Goal: Contribute content: Contribute content

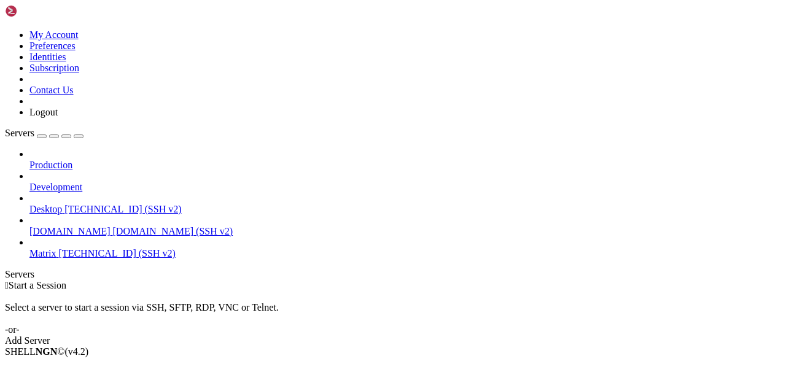
click at [57, 248] on span "Matrix" at bounding box center [42, 253] width 27 height 10
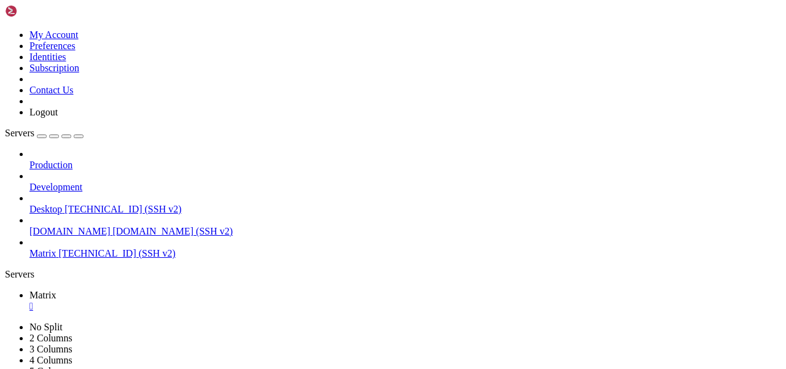
scroll to position [52, 0]
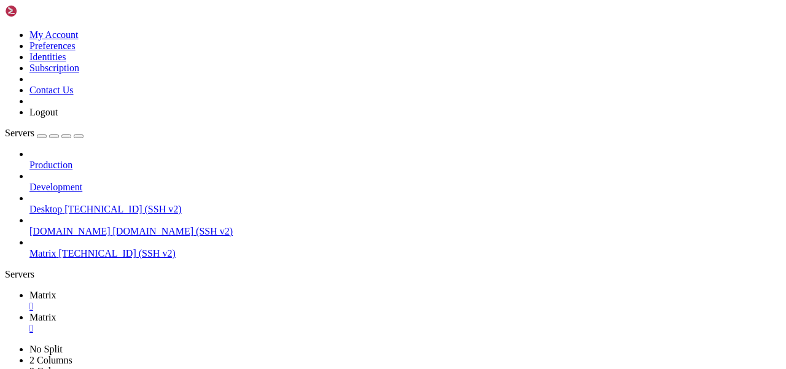
type input "/var/www/idx"
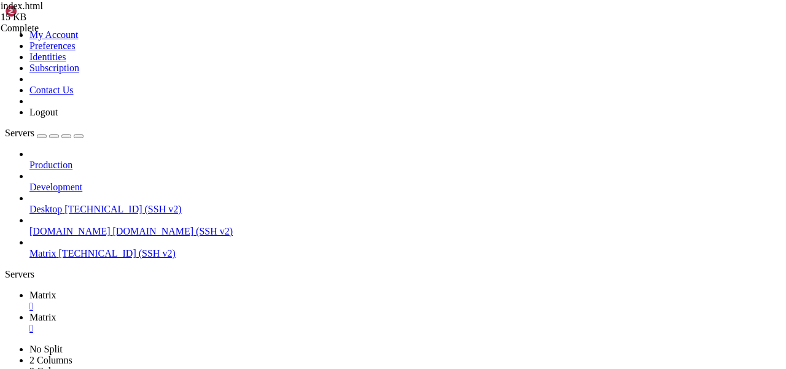
scroll to position [221, 0]
drag, startPoint x: 432, startPoint y: 210, endPoint x: 374, endPoint y: 210, distance: 58.4
click at [168, 290] on link "Matrix " at bounding box center [405, 301] width 752 height 22
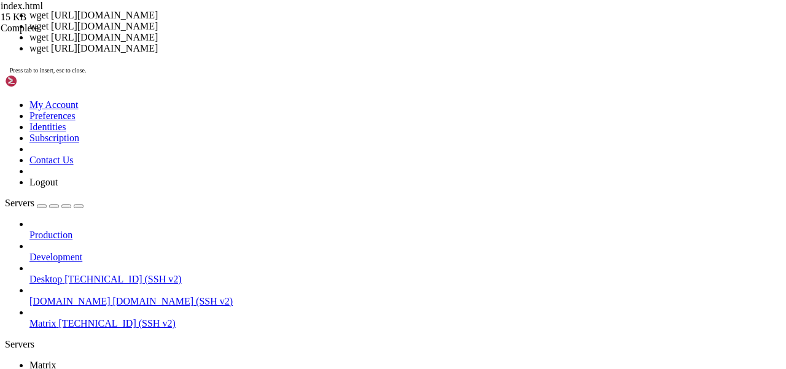
scroll to position [72, 0]
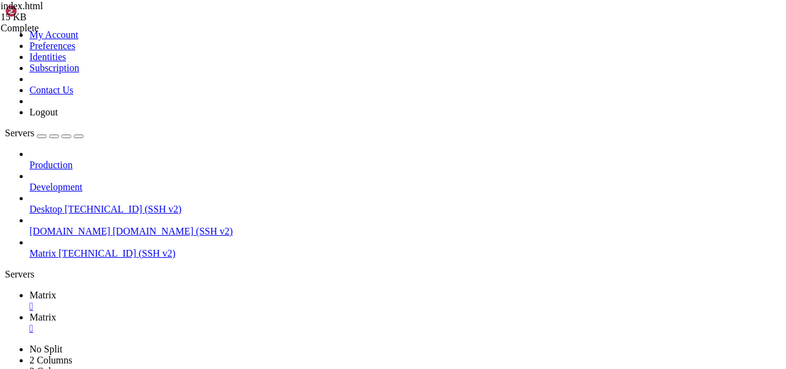
drag, startPoint x: 517, startPoint y: 678, endPoint x: 31, endPoint y: 687, distance: 486.0
copy div "federation_matrix_ids .svg"
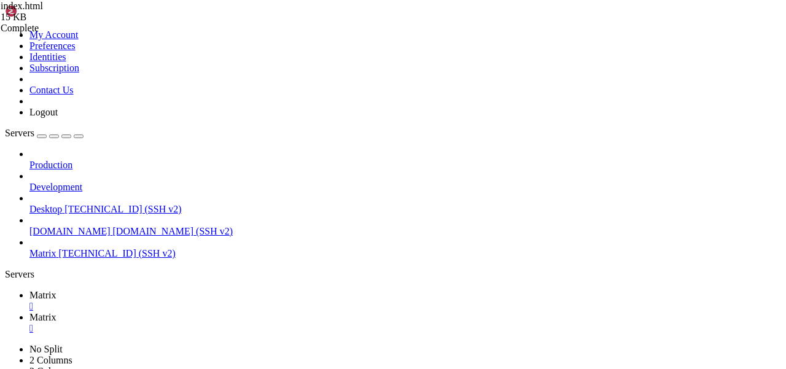
click at [244, 312] on link "Matrix " at bounding box center [405, 323] width 752 height 22
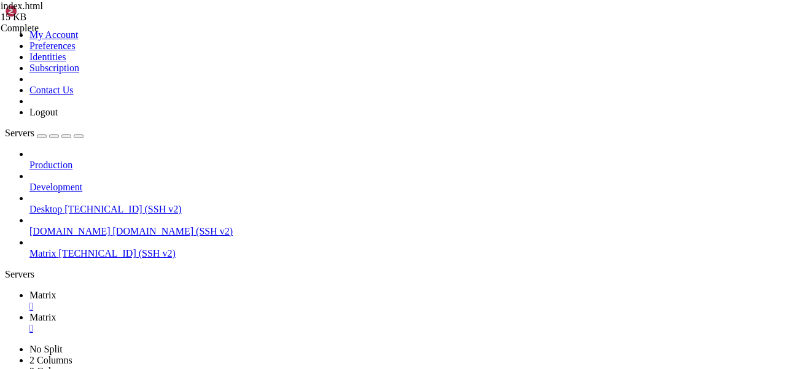
paste textarea "federation_matrix_ids.svg"
type textarea "<span class="image main"><img src="images/federation_matrix_ids.svg" alt="" /><…"
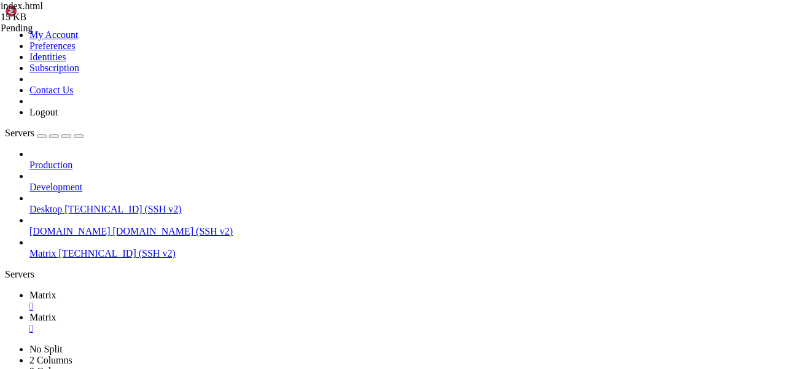
click at [57, 290] on span "Matrix" at bounding box center [42, 295] width 27 height 10
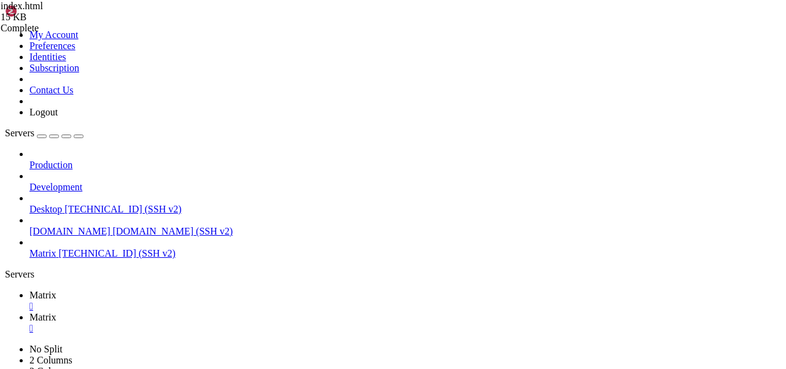
click at [239, 312] on link "Matrix " at bounding box center [405, 323] width 752 height 22
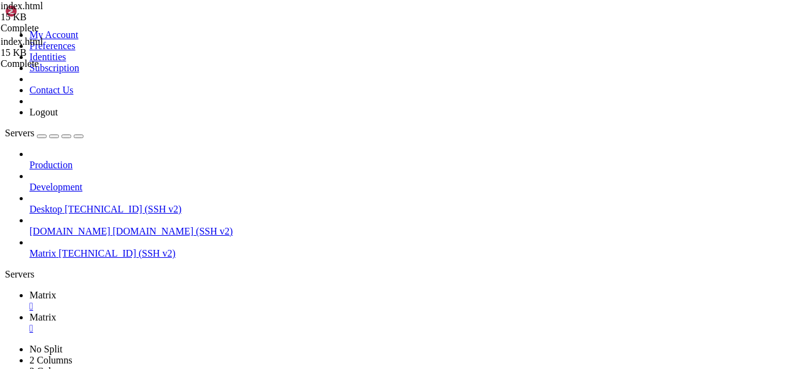
type input "/var/www/idx/assets/css"
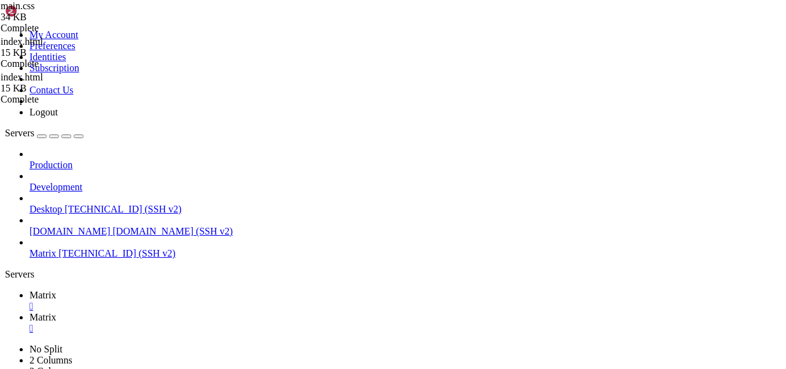
type textarea "width: 100%;"
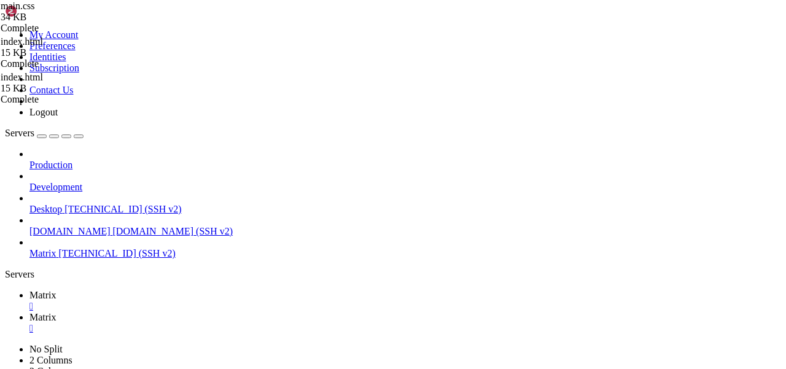
paste textarea "#a4a6a5"
type textarea "background-color:#a4a6a5 ;"
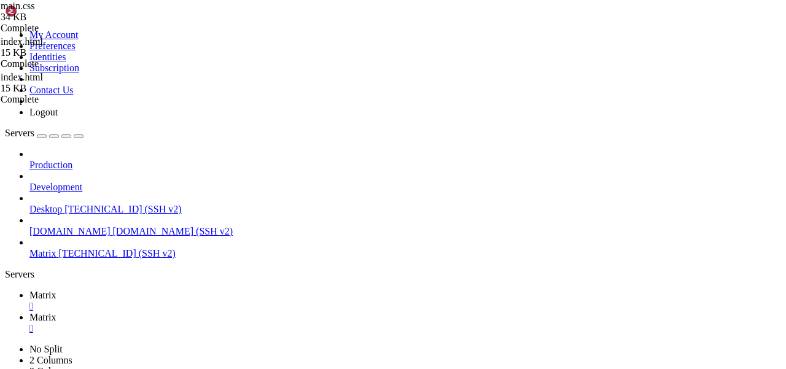
click at [57, 290] on span "Matrix" at bounding box center [42, 295] width 27 height 10
click at [57, 312] on span "Matrix" at bounding box center [42, 317] width 27 height 10
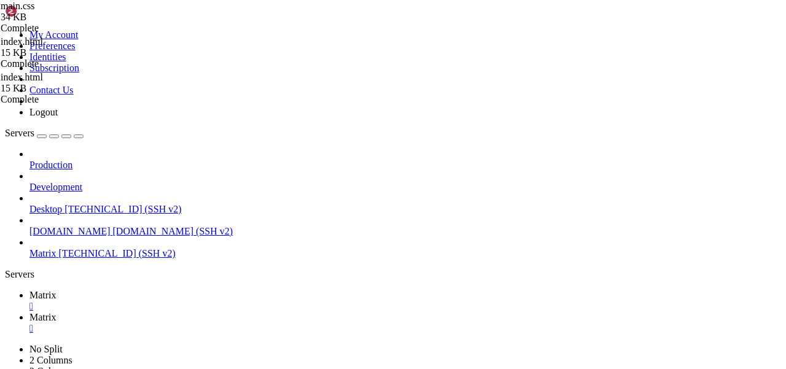
type input "/var/www/idx"
drag, startPoint x: 327, startPoint y: 230, endPoint x: 310, endPoint y: 230, distance: 17.2
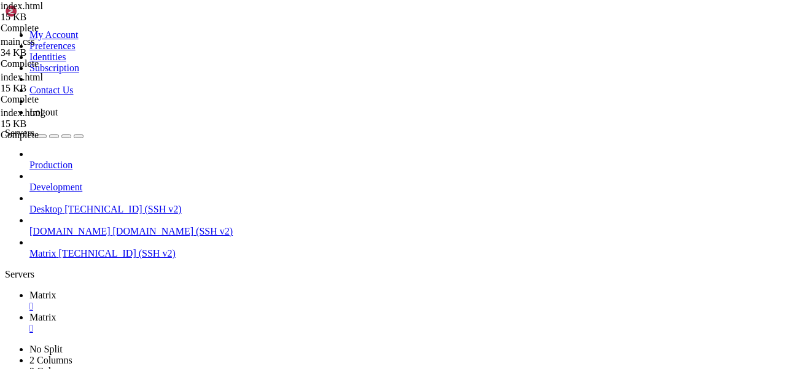
drag, startPoint x: 453, startPoint y: 233, endPoint x: 310, endPoint y: 233, distance: 143.8
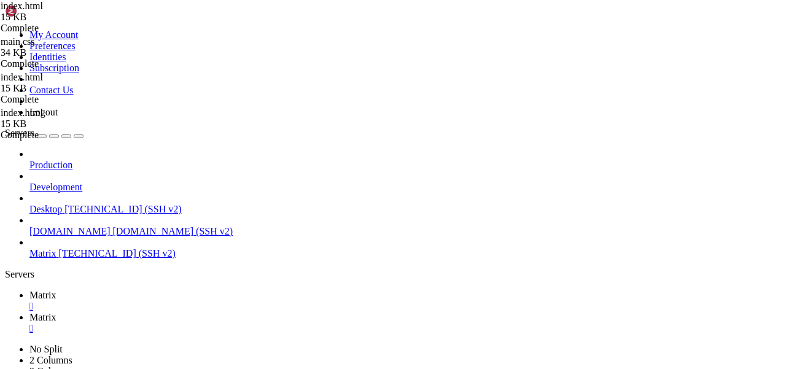
type textarea "<h2 class="major">Что такое [matrix]</h2>"
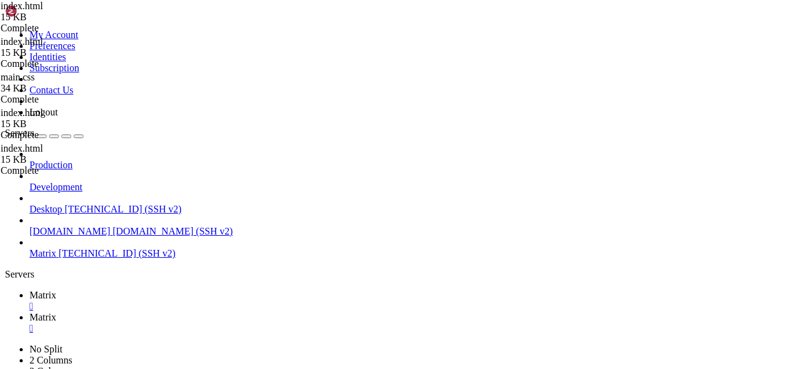
scroll to position [0, 19]
type textarea "<span class="image main"><img src="images/federation_matrix_ids.svg" alt="" /><…"
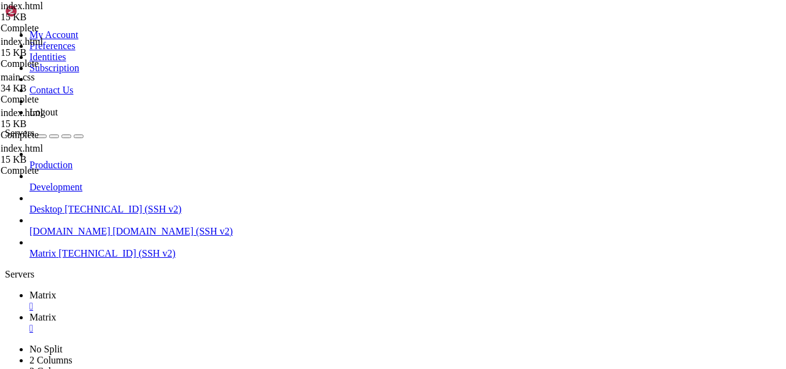
scroll to position [0, 20]
type textarea "<span class="image main"><img src="images/federation_matrix_ids.svg" alt="" /><…"
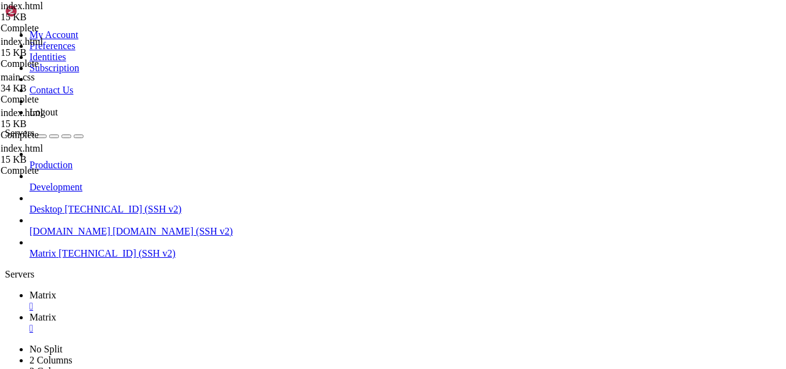
type textarea "<p>Matrix – протокол для переписки и звонков. Надежность и шифрование не хуже к…"
type textarea "хема как это происходит:"
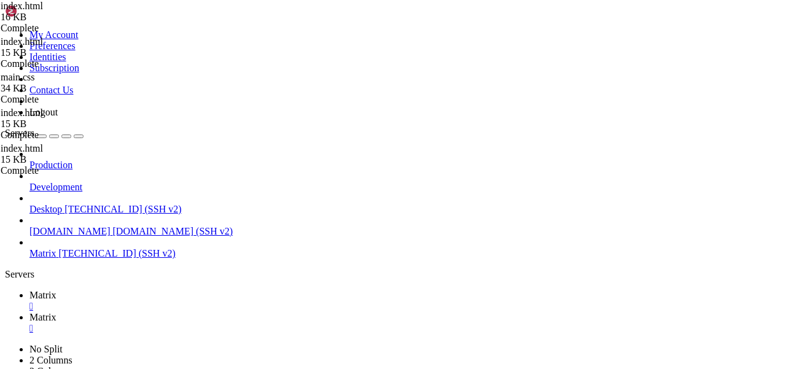
drag, startPoint x: 254, startPoint y: 160, endPoint x: 786, endPoint y: 160, distance: 532.0
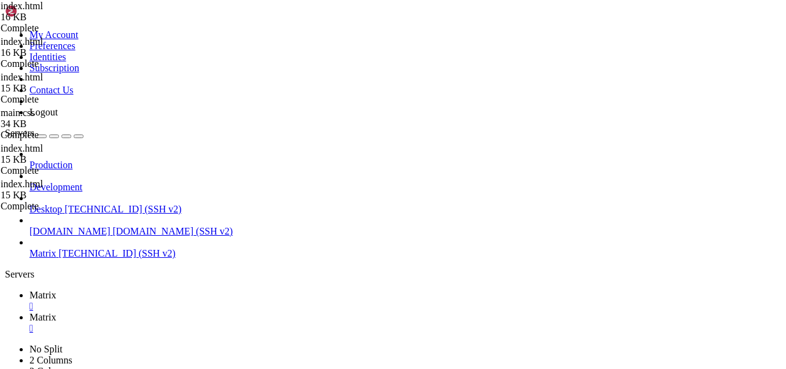
type textarea "<p></p>"
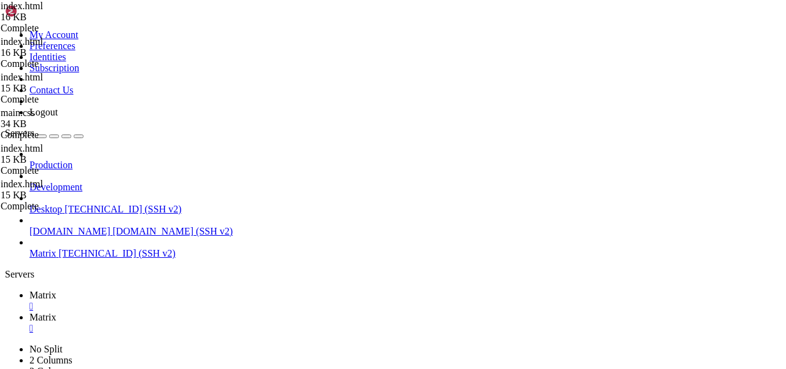
drag, startPoint x: 256, startPoint y: 173, endPoint x: 748, endPoint y: 173, distance: 492.7
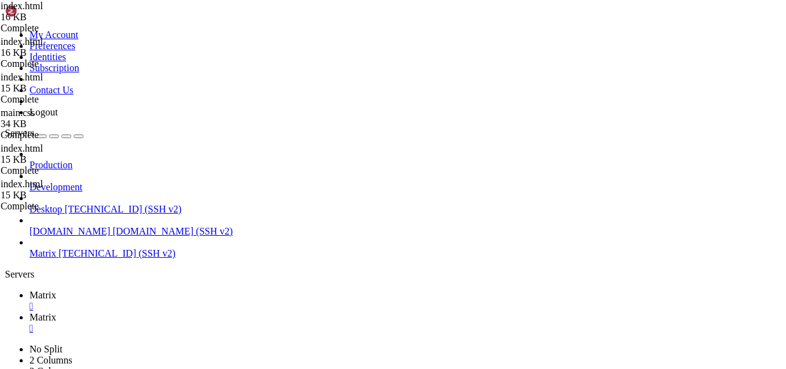
type textarea "<p>Звонки по matrix протоколу в России не заблокированы, переписка и звонки над…"
type textarea "</article>"
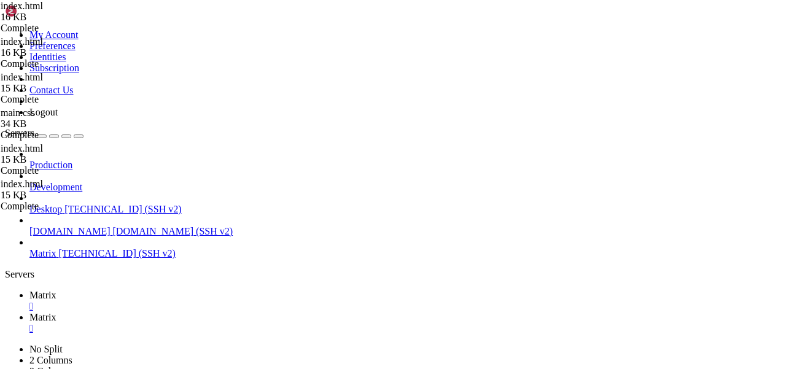
scroll to position [0, 16]
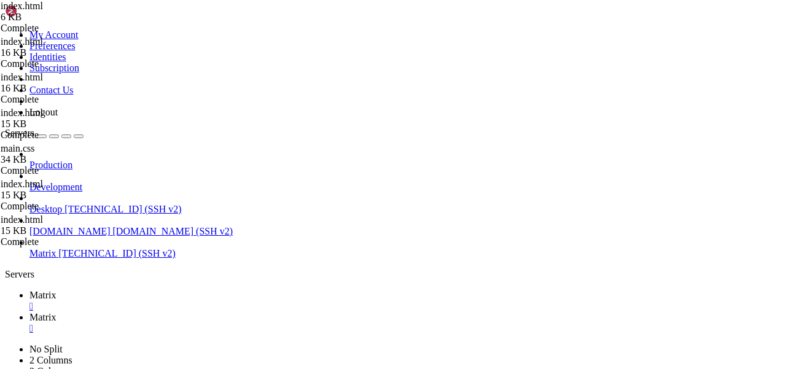
click at [177, 290] on link "Matrix " at bounding box center [405, 301] width 752 height 22
click at [57, 312] on span "Matrix" at bounding box center [42, 317] width 27 height 10
drag, startPoint x: 410, startPoint y: 40, endPoint x: 173, endPoint y: 36, distance: 237.2
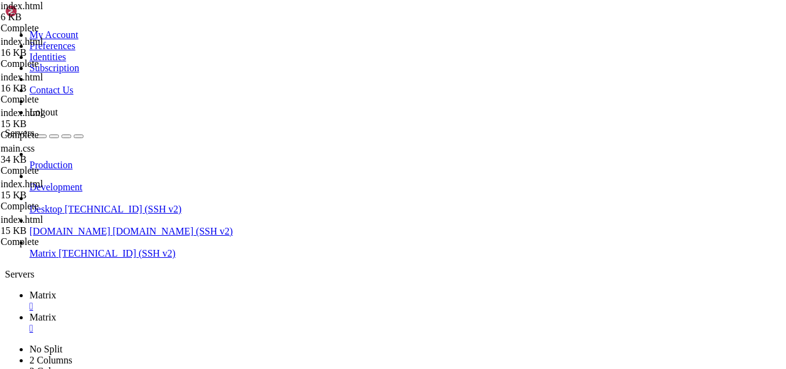
click at [57, 290] on span "Matrix" at bounding box center [42, 295] width 27 height 10
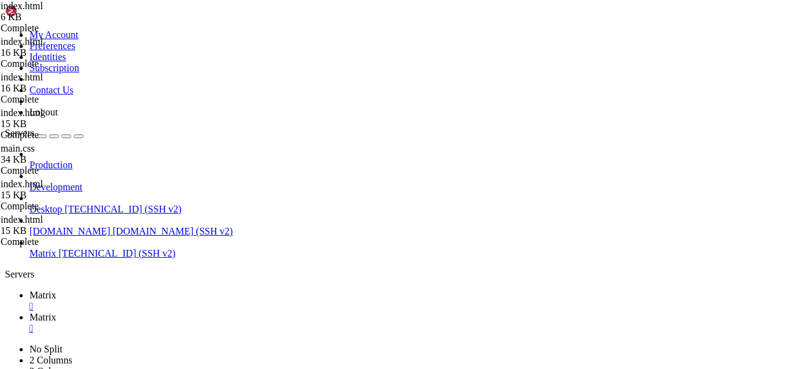
click at [57, 312] on span "Matrix" at bounding box center [42, 317] width 27 height 10
drag, startPoint x: 296, startPoint y: 129, endPoint x: 215, endPoint y: 129, distance: 81.1
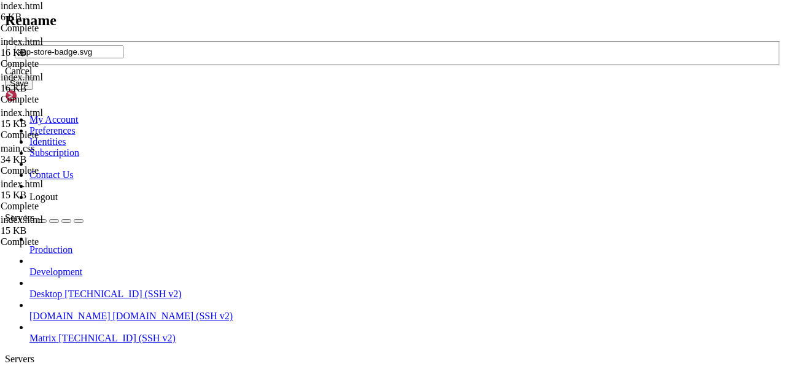
click at [414, 77] on div "Cancel" at bounding box center [393, 71] width 777 height 11
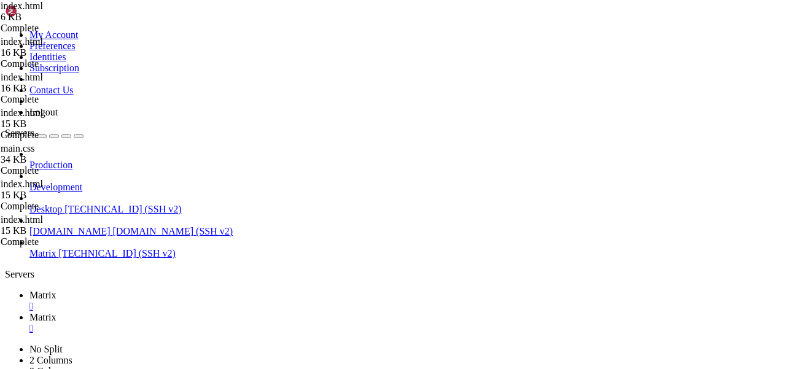
click at [57, 290] on span "Matrix" at bounding box center [42, 295] width 27 height 10
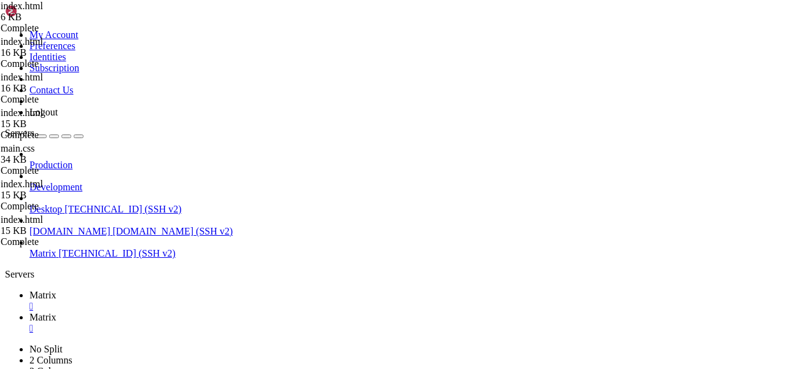
drag, startPoint x: 185, startPoint y: 792, endPoint x: 443, endPoint y: 792, distance: 258.0
click at [57, 312] on span "Matrix" at bounding box center [42, 317] width 27 height 10
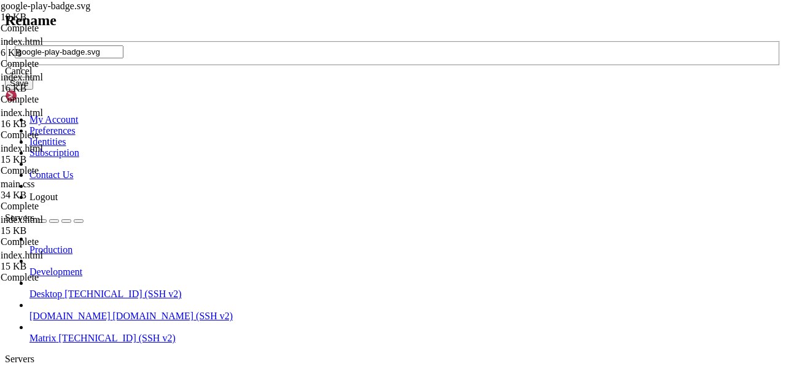
copy x-row "cp /var/www/el/v1.11.109-rc.0/mobile_guide/assets/"
click at [405, 77] on div "Cancel" at bounding box center [393, 71] width 777 height 11
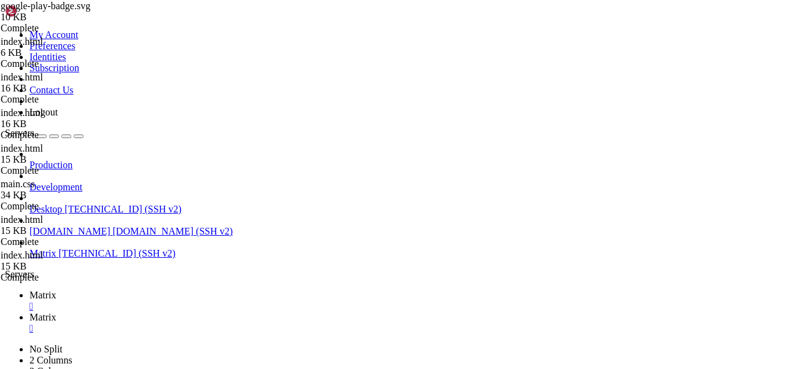
click at [57, 290] on span "Matrix" at bounding box center [42, 295] width 27 height 10
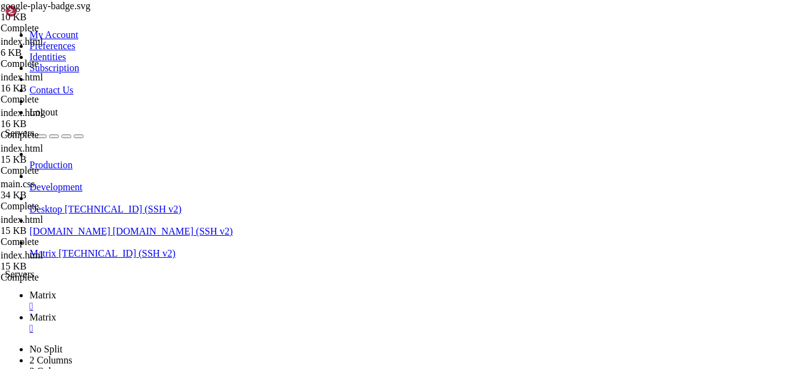
scroll to position [480, 0]
click at [29, 312] on icon at bounding box center [29, 317] width 0 height 10
type input "/var/www/el/v1.11.109-rc.0/mobile_guide"
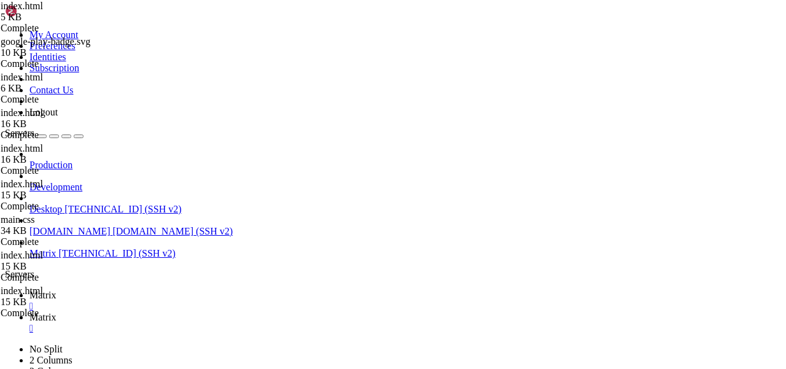
scroll to position [243, 0]
drag, startPoint x: 298, startPoint y: 148, endPoint x: 318, endPoint y: 333, distance: 186.0
type textarea "/> </a>"
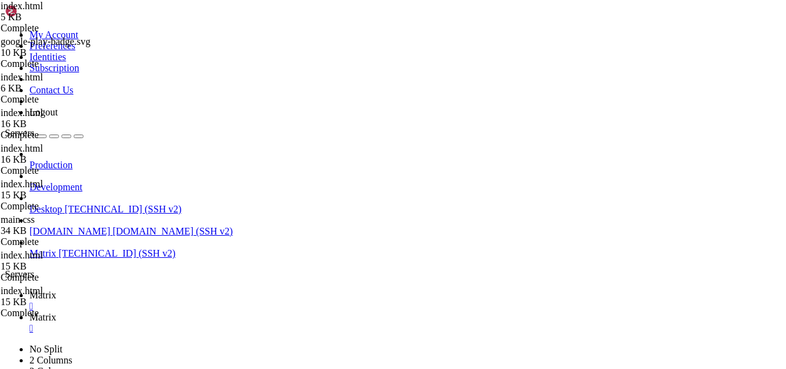
type input "/var/www/idx"
click at [173, 290] on link "Matrix " at bounding box center [405, 301] width 752 height 22
click at [240, 312] on link "Matrix " at bounding box center [405, 323] width 752 height 22
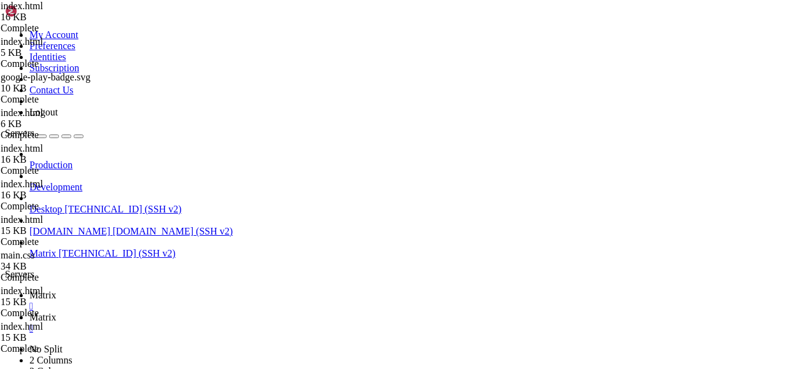
type textarea "<h2 class="major">Что такое [matrix]</h2>"
type textarea "."
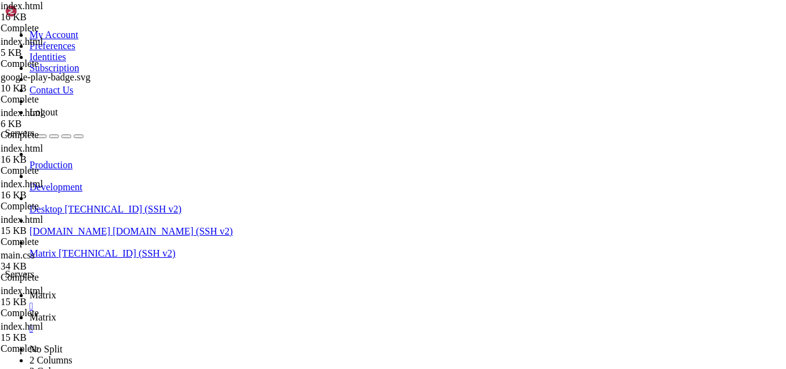
scroll to position [0, 15]
type textarea "src="images/assets/google-play-badge.svg""
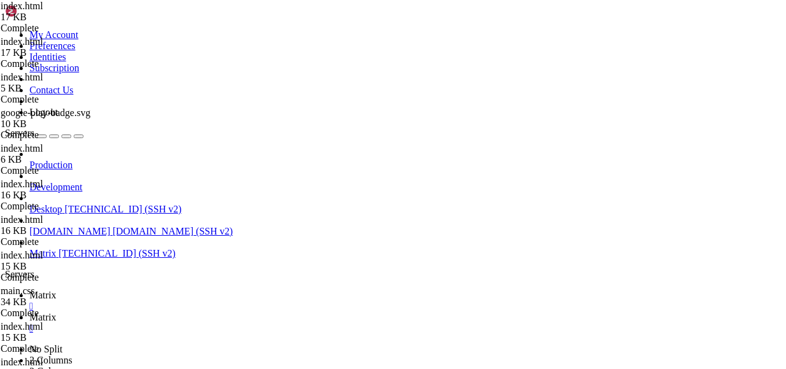
scroll to position [384, 0]
type textarea "src="images/google-play-badge.svg""
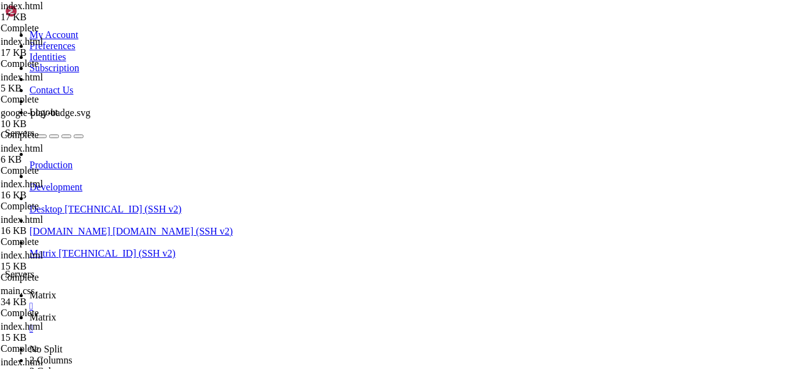
click at [164, 290] on link "Matrix " at bounding box center [405, 301] width 752 height 22
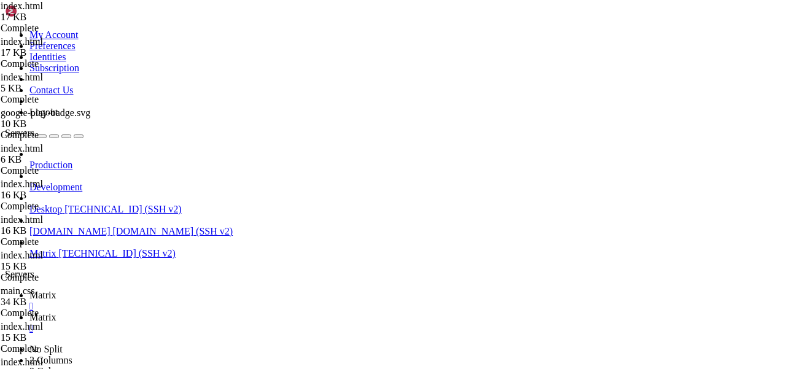
click at [57, 312] on span "Matrix" at bounding box center [42, 317] width 27 height 10
drag, startPoint x: 459, startPoint y: 234, endPoint x: 379, endPoint y: 234, distance: 79.9
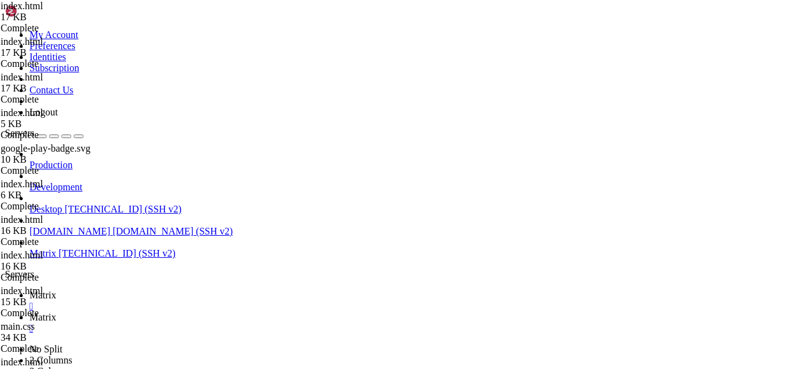
drag, startPoint x: 585, startPoint y: 195, endPoint x: 342, endPoint y: 194, distance: 242.7
paste textarea "f-droid.org/packages/im.vector.app"
type textarea "href="https://f-droid.org/packages/im.vector.app""
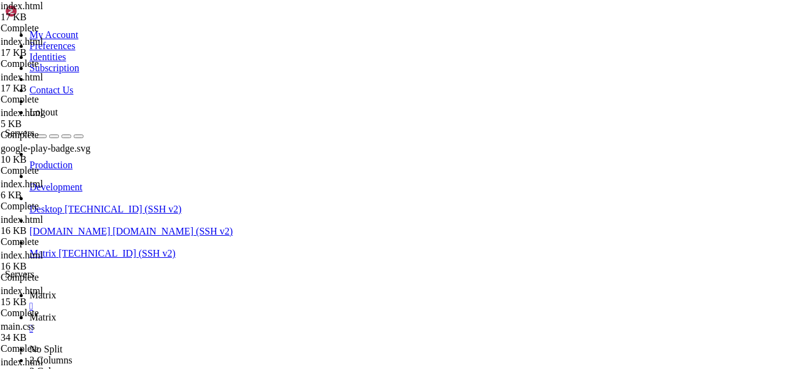
drag, startPoint x: 498, startPoint y: 133, endPoint x: 342, endPoint y: 133, distance: 155.4
drag, startPoint x: 496, startPoint y: 132, endPoint x: 346, endPoint y: 132, distance: 150.5
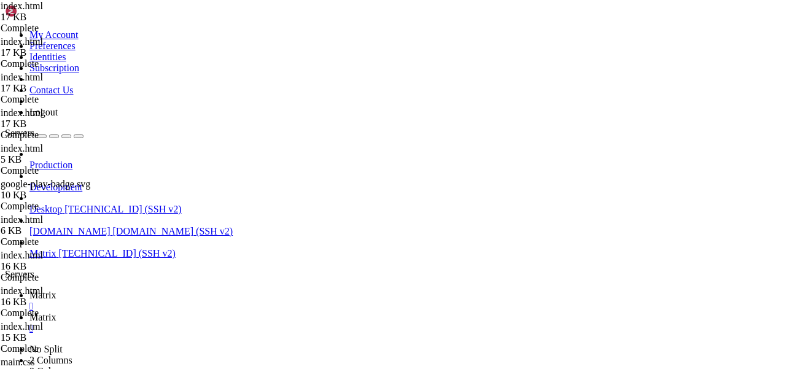
paste textarea "https://f-droid.org/packages/io.element.android.x"
drag, startPoint x: 430, startPoint y: 181, endPoint x: 390, endPoint y: 181, distance: 40.6
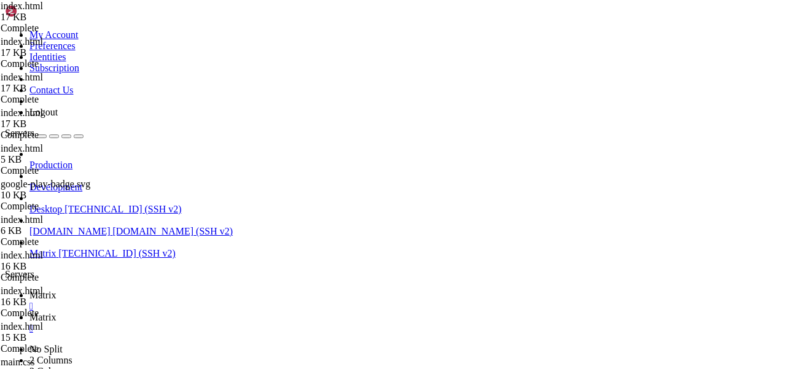
type textarea "alt="Get it on F-droid.""
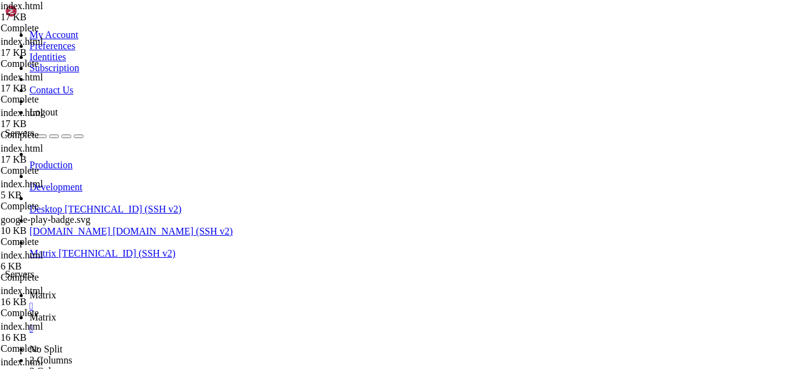
type textarea "width="120px""
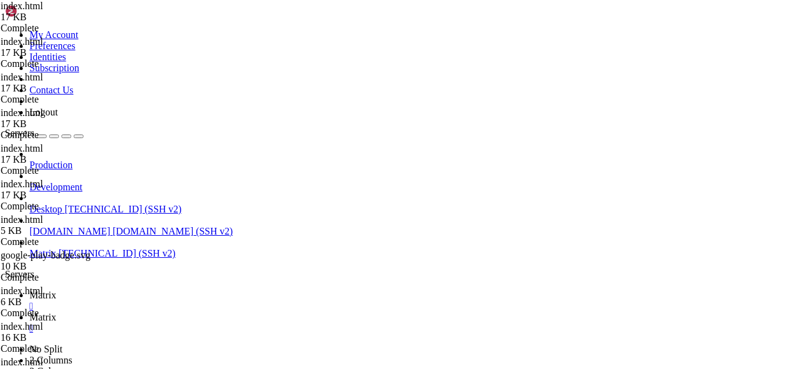
scroll to position [452, 0]
type textarea "width="100px""
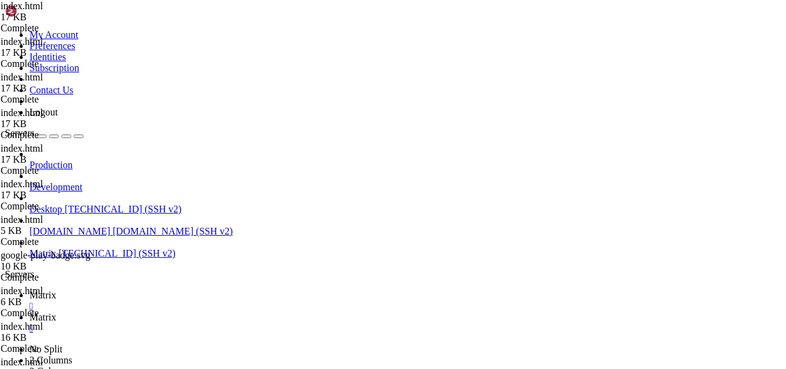
type textarea "height="80px""
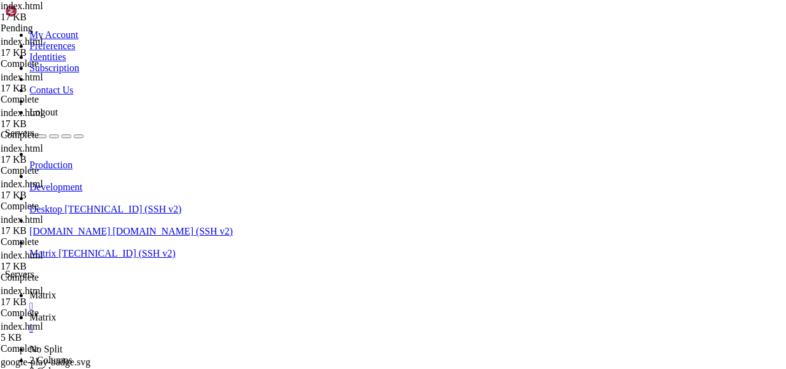
scroll to position [0, 14]
type textarea "width="120px""
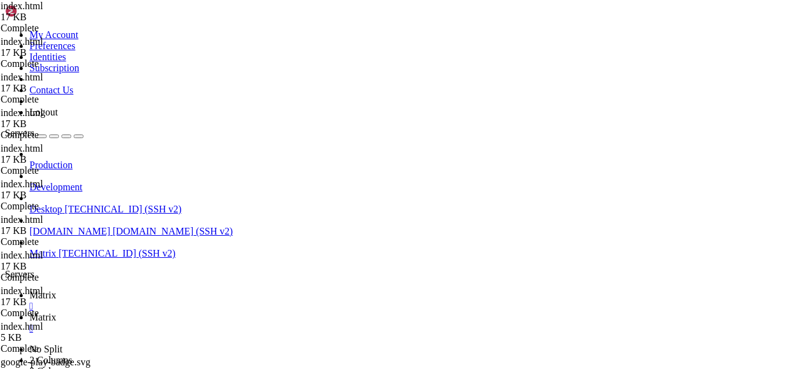
type textarea "height="40px""
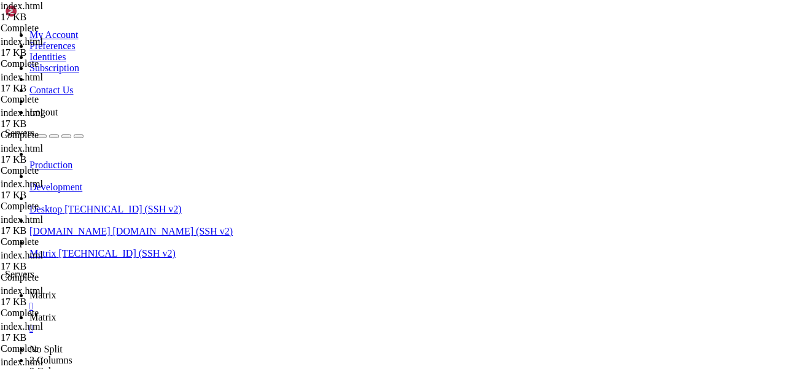
scroll to position [638, 0]
type textarea "height="50px""
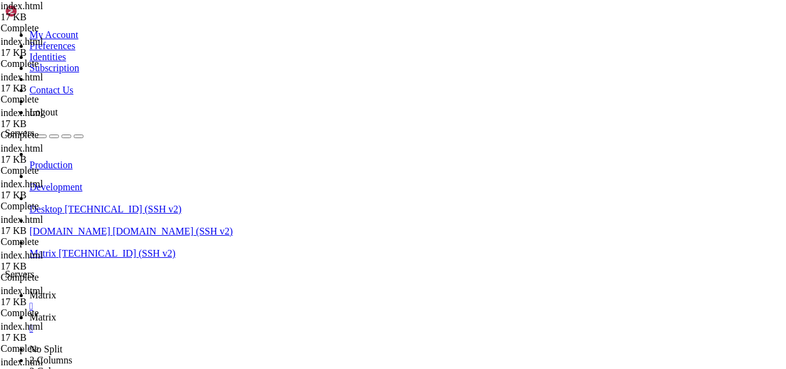
type textarea "</a></p>"
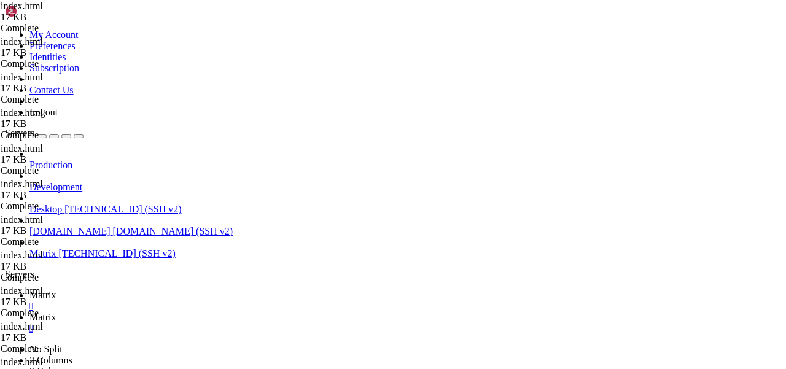
scroll to position [0, 9]
drag, startPoint x: 307, startPoint y: 288, endPoint x: 254, endPoint y: 288, distance: 53.5
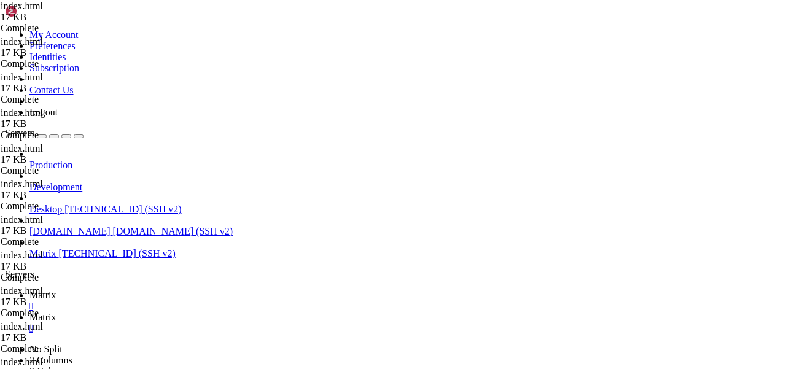
scroll to position [0, 7]
type textarea "<p>Для регистрации и использования скачайте приложение на телефон, в качестве с…"
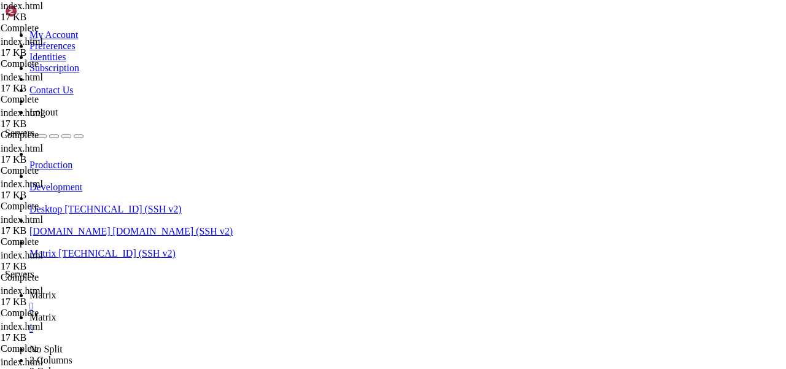
type textarea "захочется ;)"
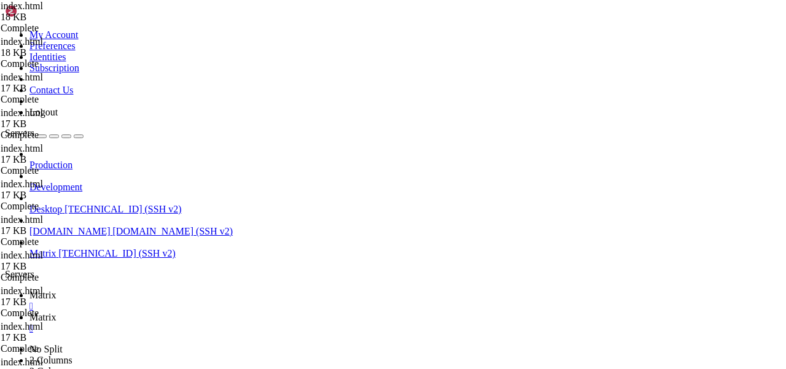
drag, startPoint x: 265, startPoint y: 197, endPoint x: 786, endPoint y: 195, distance: 521.0
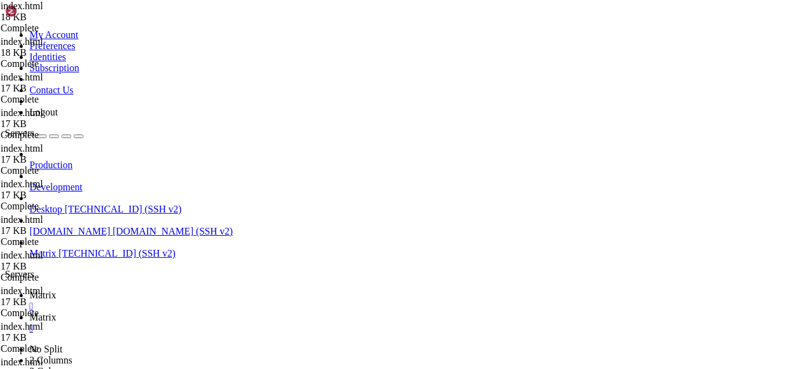
type textarea "<p></p>"
